Goal: Communication & Community: Answer question/provide support

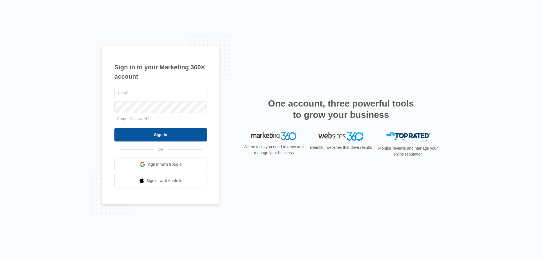
type input "[EMAIL_ADDRESS][DOMAIN_NAME]"
click at [180, 135] on input "Sign In" at bounding box center [160, 135] width 92 height 14
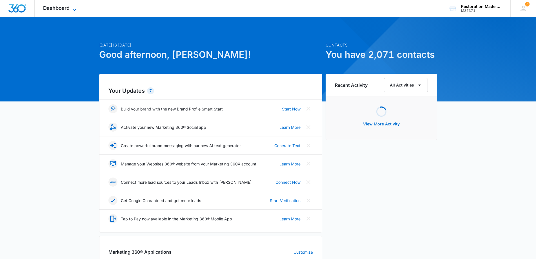
click at [75, 10] on icon at bounding box center [74, 9] width 7 height 7
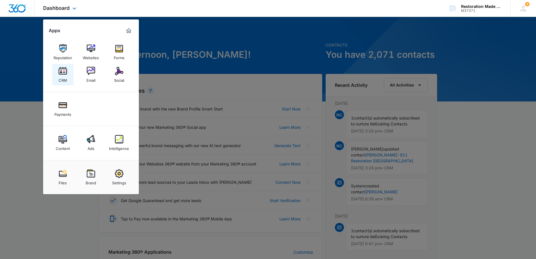
click at [65, 73] on img at bounding box center [63, 71] width 8 height 8
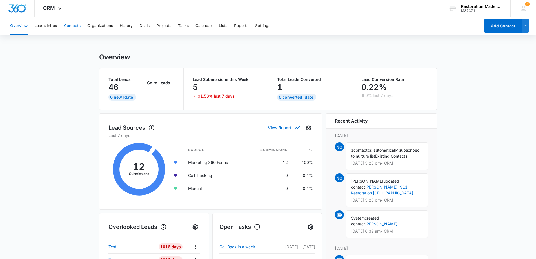
click at [74, 26] on button "Contacts" at bounding box center [72, 26] width 17 height 18
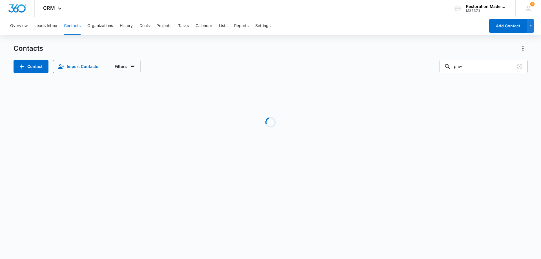
click at [481, 65] on input "pnw" at bounding box center [484, 67] width 88 height 14
type input "p"
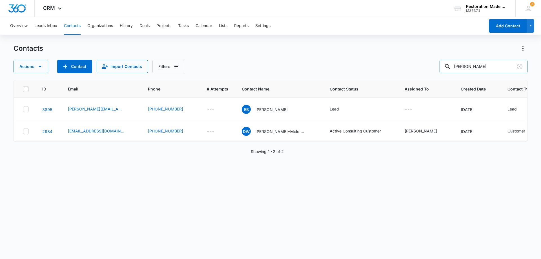
type input "greg warr"
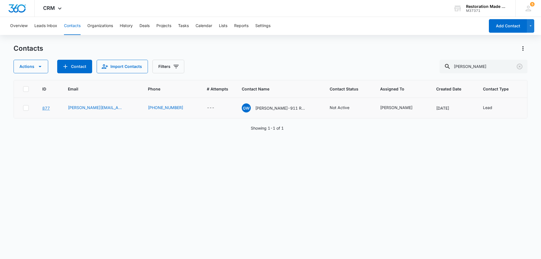
click at [47, 109] on link "877" at bounding box center [46, 108] width 8 height 5
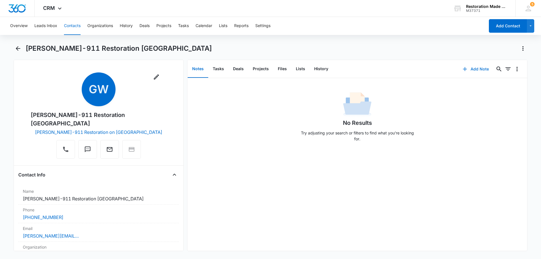
click at [479, 71] on button "Add Note" at bounding box center [475, 69] width 37 height 14
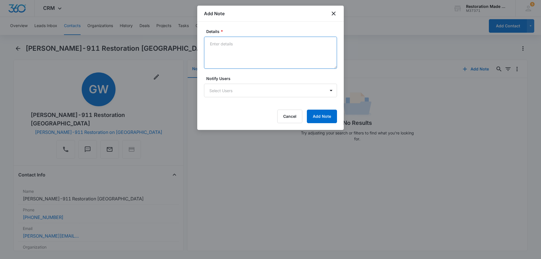
click at [285, 56] on textarea "Details *" at bounding box center [270, 53] width 133 height 32
paste textarea "Nate, I know I am not a paid customer so please let me know if you will let me …"
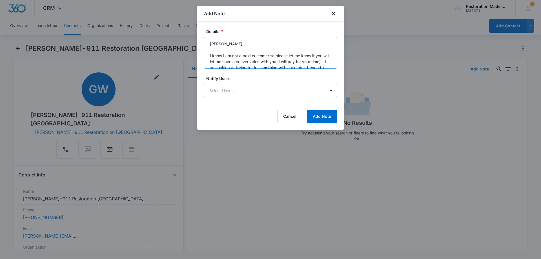
scroll to position [90, 0]
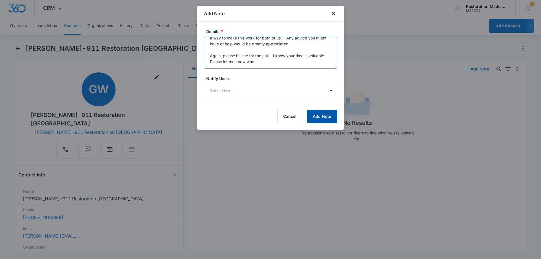
type textarea "Nate, I know I am not a paid customer so please let me know if you will let me …"
click at [318, 116] on button "Add Note" at bounding box center [322, 117] width 30 height 14
